Goal: Find specific page/section: Find specific page/section

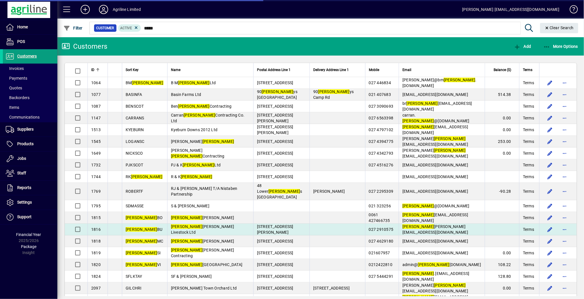
scroll to position [93, 0]
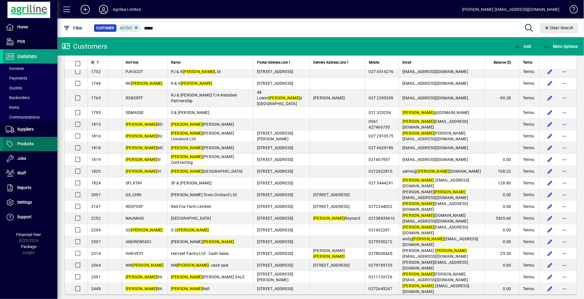
click at [29, 142] on span "Products" at bounding box center [25, 144] width 16 height 5
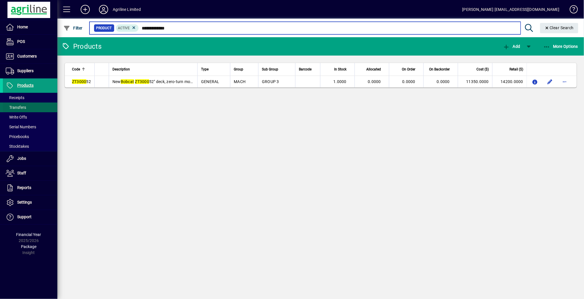
type input "**********"
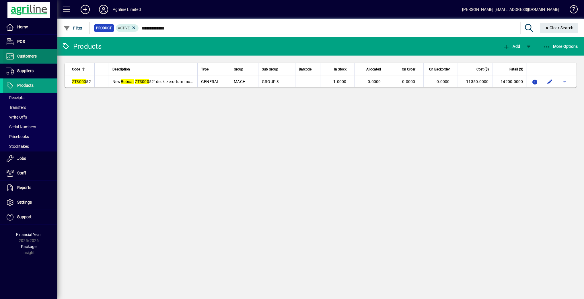
click at [33, 56] on span "Customers" at bounding box center [26, 56] width 19 height 5
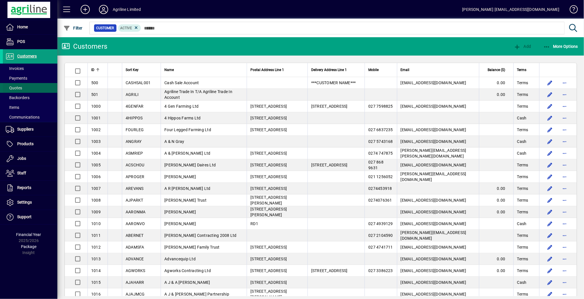
click at [31, 87] on span at bounding box center [30, 88] width 54 height 14
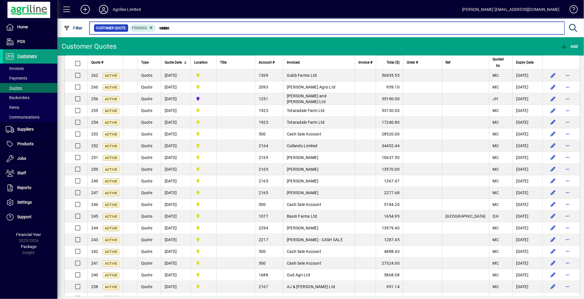
scroll to position [603, 0]
